Goal: Navigation & Orientation: Go to known website

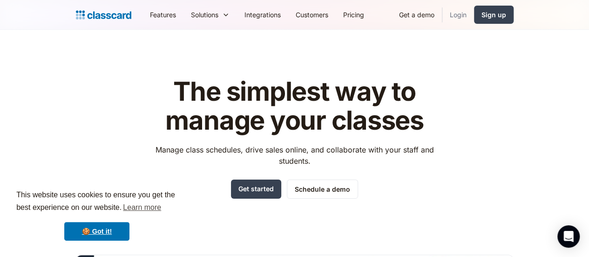
click at [474, 16] on link "Login" at bounding box center [458, 14] width 32 height 21
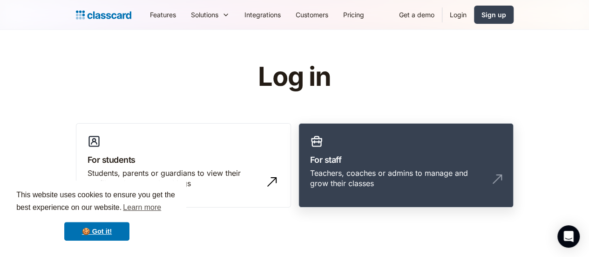
click at [468, 170] on div "Teachers, coaches or admins to manage and grow their classes" at bounding box center [396, 178] width 173 height 21
